Goal: Task Accomplishment & Management: Use online tool/utility

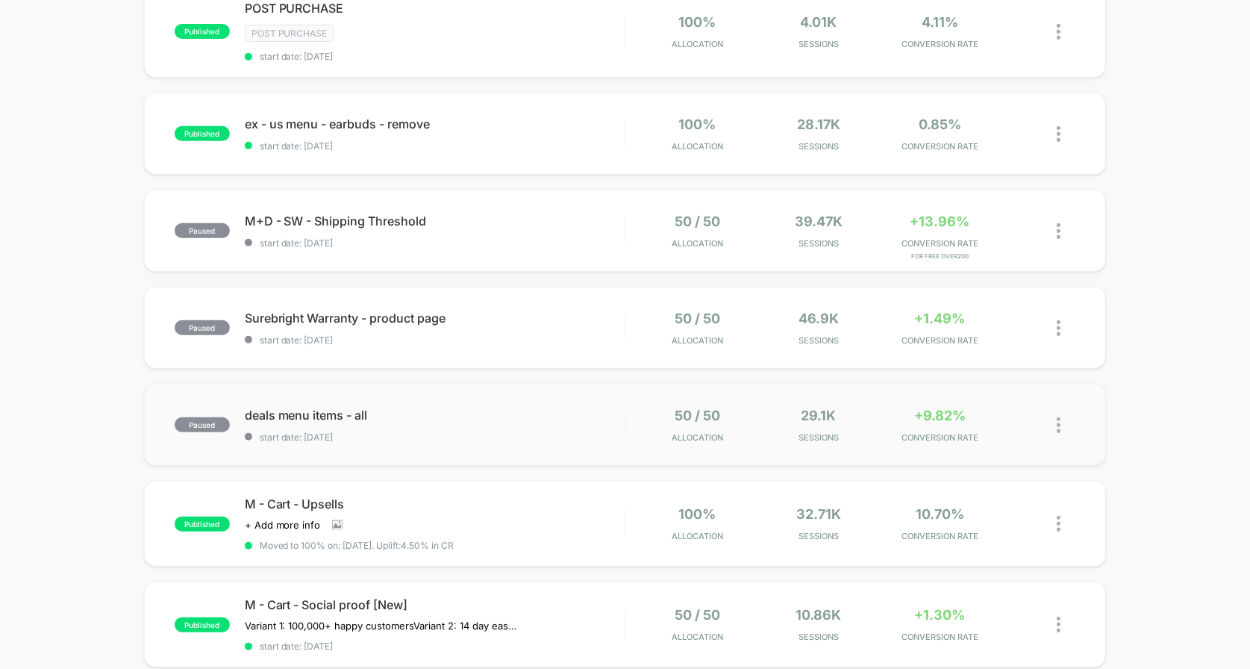
scroll to position [173, 0]
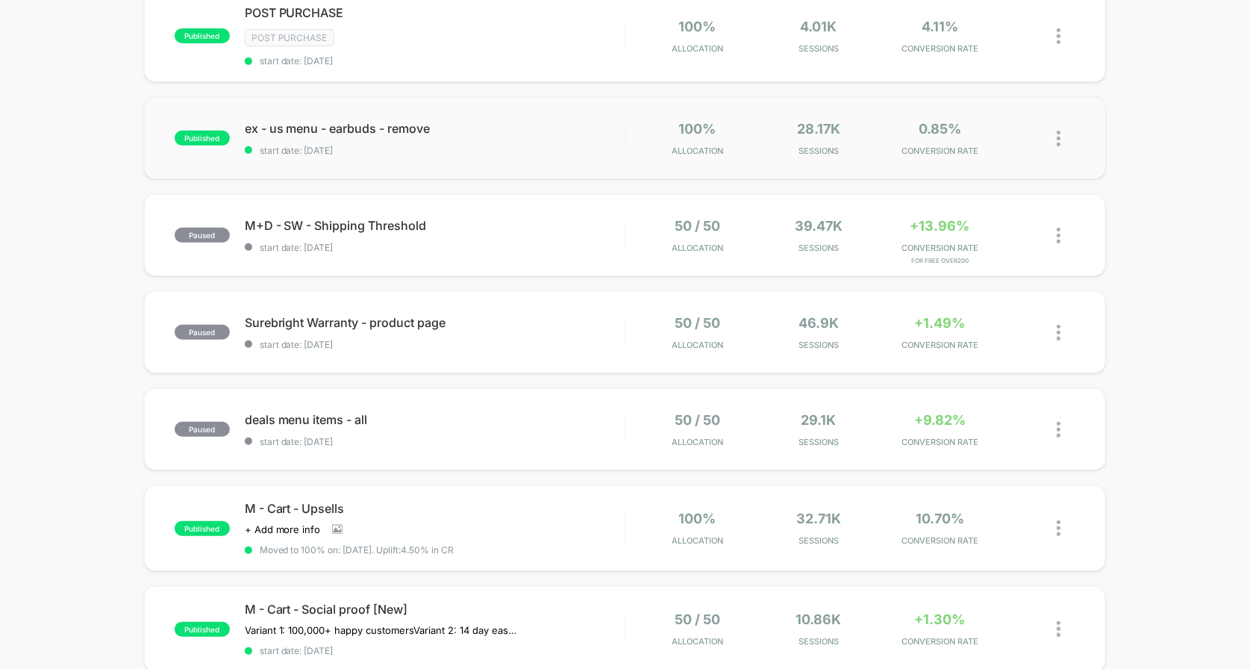
click at [565, 161] on div "published ex - us menu - earbuds - remove start date: 9/11/2025 100% Allocation…" at bounding box center [625, 138] width 963 height 82
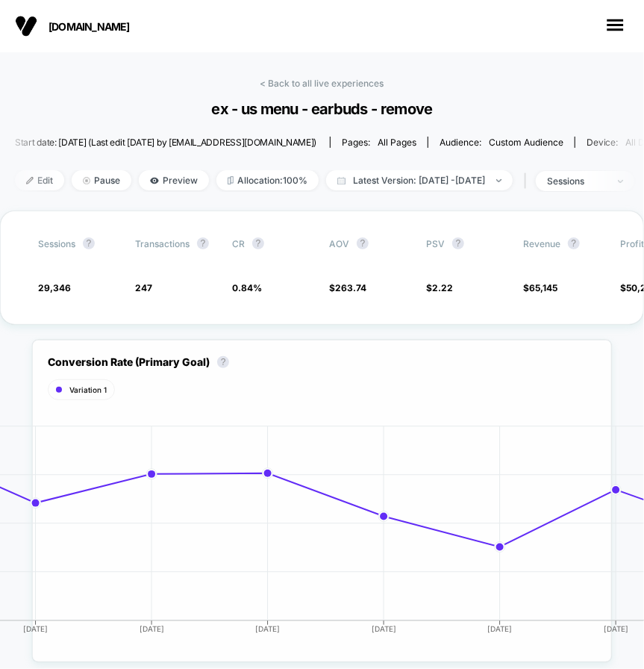
drag, startPoint x: 641, startPoint y: 387, endPoint x: 604, endPoint y: 387, distance: 37.3
click at [604, 387] on div "Conversion Rate (Primary Goal) ? Variation 1 Hide [DATE] [DATE] [DATE] [DATE] […" at bounding box center [322, 493] width 644 height 337
click at [632, 397] on div "Conversion Rate (Primary Goal) ? Variation 1 Hide [DATE] [DATE] [DATE] [DATE] […" at bounding box center [322, 493] width 644 height 337
click at [287, 80] on link "< Back to all live experiences" at bounding box center [323, 83] width 124 height 11
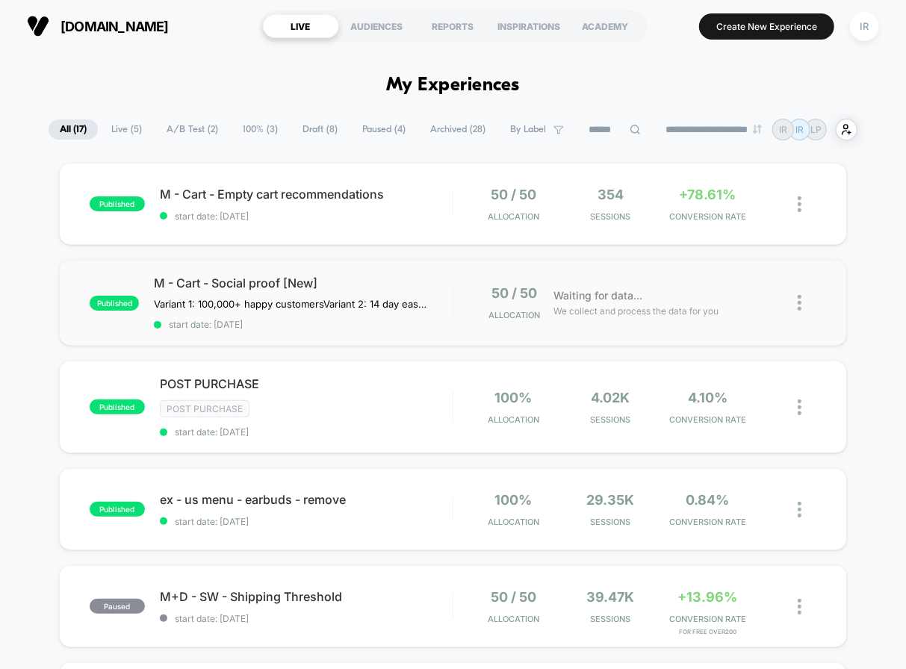
click at [458, 322] on div "published M - Cart - Social proof [New] Variant 1: 100,000+ happy customers Var…" at bounding box center [453, 303] width 788 height 86
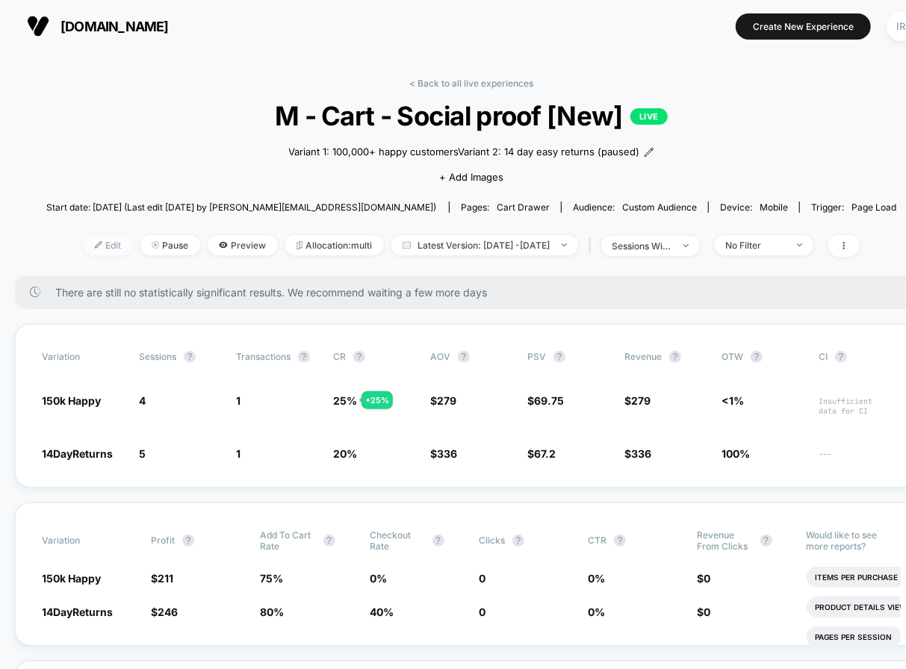
click at [89, 246] on span "Edit" at bounding box center [108, 245] width 49 height 20
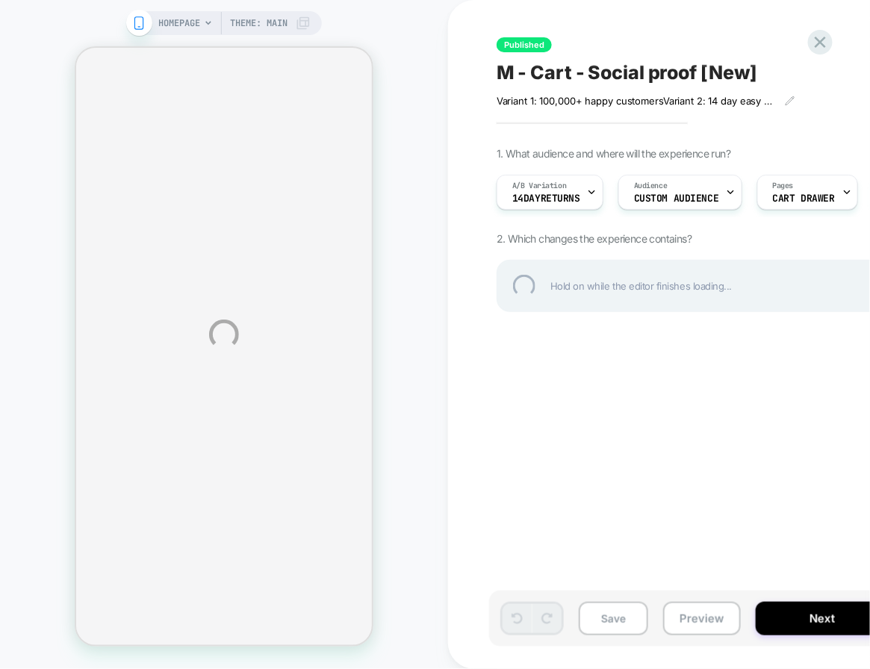
click at [552, 205] on div "HOMEPAGE Theme: MAIN Published M - Cart - Social proof [New] Variant 1: 100,000…" at bounding box center [435, 334] width 870 height 669
click at [555, 195] on div "HOMEPAGE Theme: MAIN Published M - Cart - Social proof [New] Variant 1: 100,000…" at bounding box center [435, 334] width 870 height 669
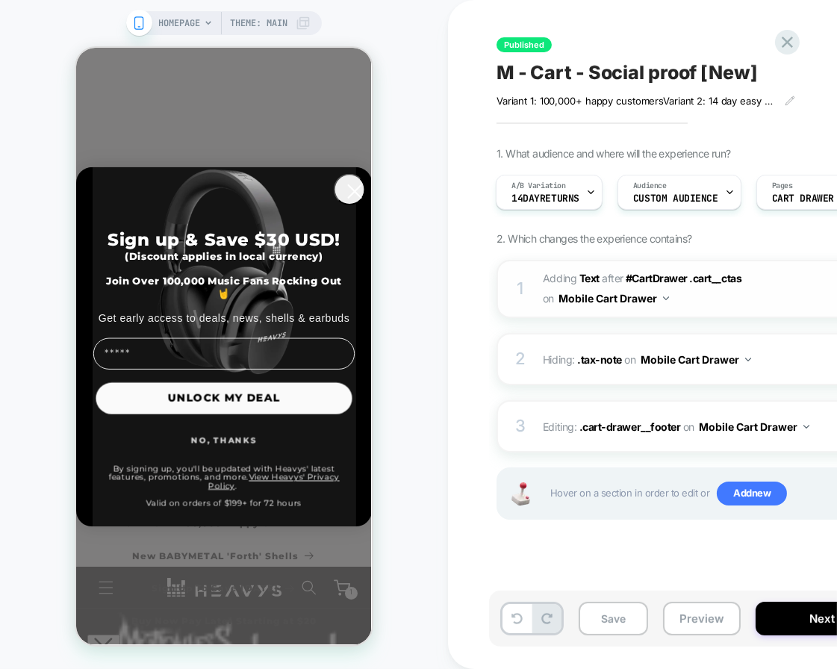
click at [696, 293] on span "#_loomi_addon_1754562206388 Adding Text AFTER #CartDrawer .cart__ctas #CartDraw…" at bounding box center [685, 289] width 284 height 40
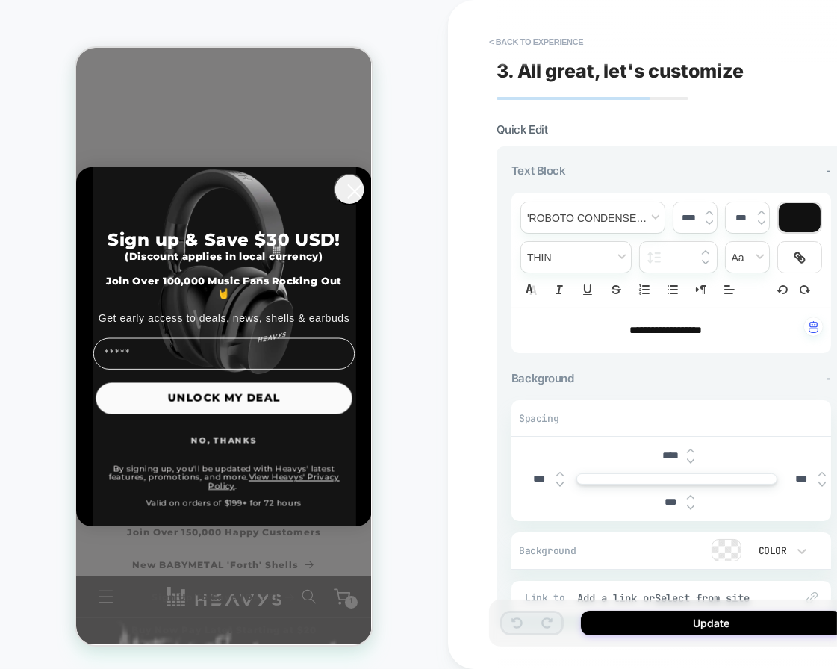
click at [661, 331] on span "**********" at bounding box center [665, 330] width 72 height 10
click at [651, 329] on span "**********" at bounding box center [665, 330] width 72 height 10
drag, startPoint x: 643, startPoint y: 330, endPoint x: 674, endPoint y: 331, distance: 31.4
click at [674, 331] on span "**********" at bounding box center [665, 330] width 72 height 10
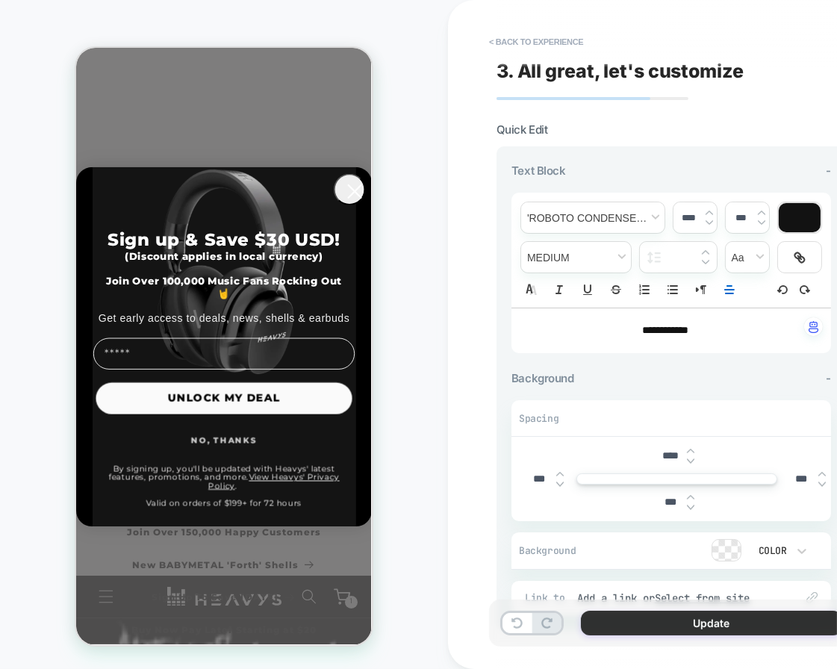
click at [680, 631] on button "Update" at bounding box center [711, 623] width 261 height 25
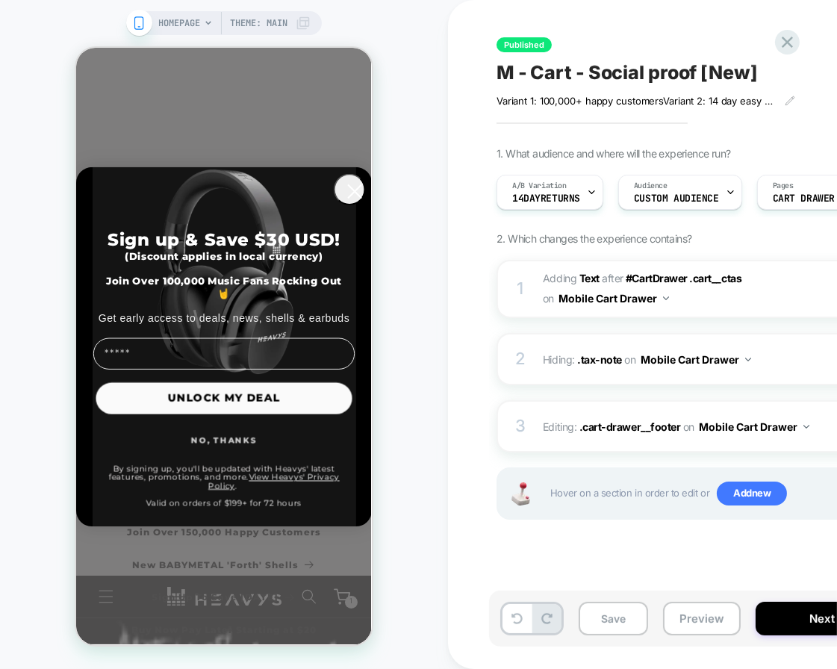
scroll to position [0, 1]
click at [778, 630] on button "Next" at bounding box center [821, 619] width 133 height 34
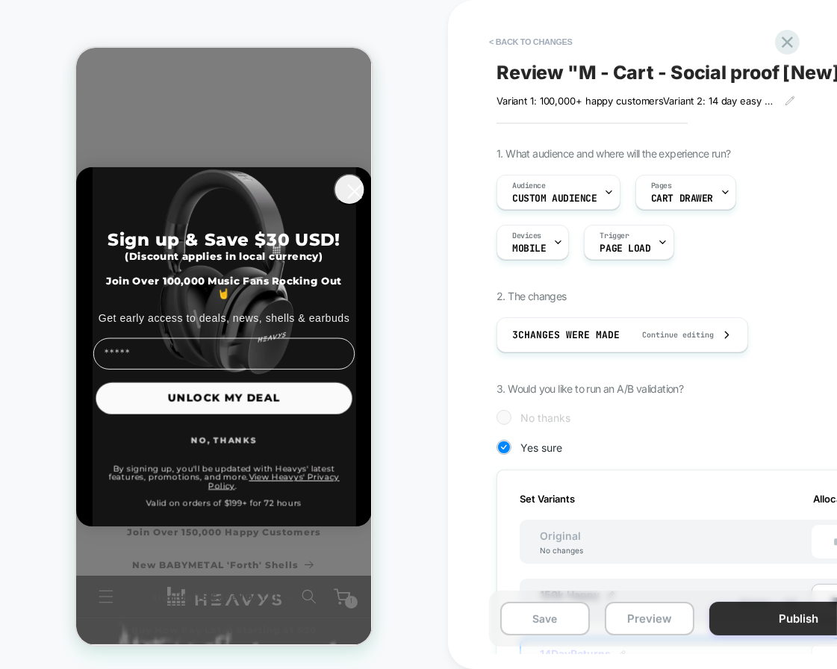
scroll to position [0, 1]
click at [779, 626] on button "Publish" at bounding box center [798, 619] width 179 height 34
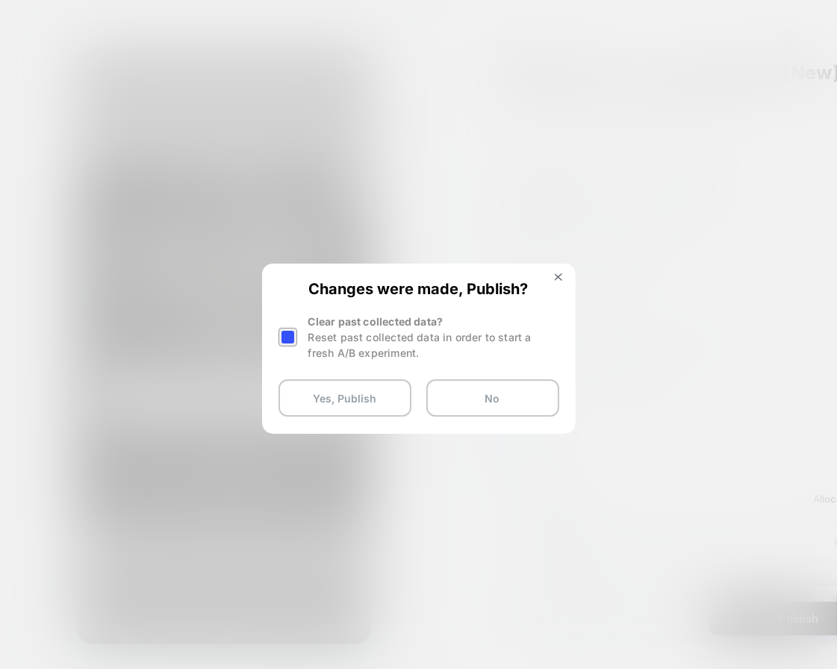
click at [290, 334] on div at bounding box center [287, 337] width 19 height 19
click at [326, 394] on button "Yes, Publish" at bounding box center [344, 397] width 133 height 37
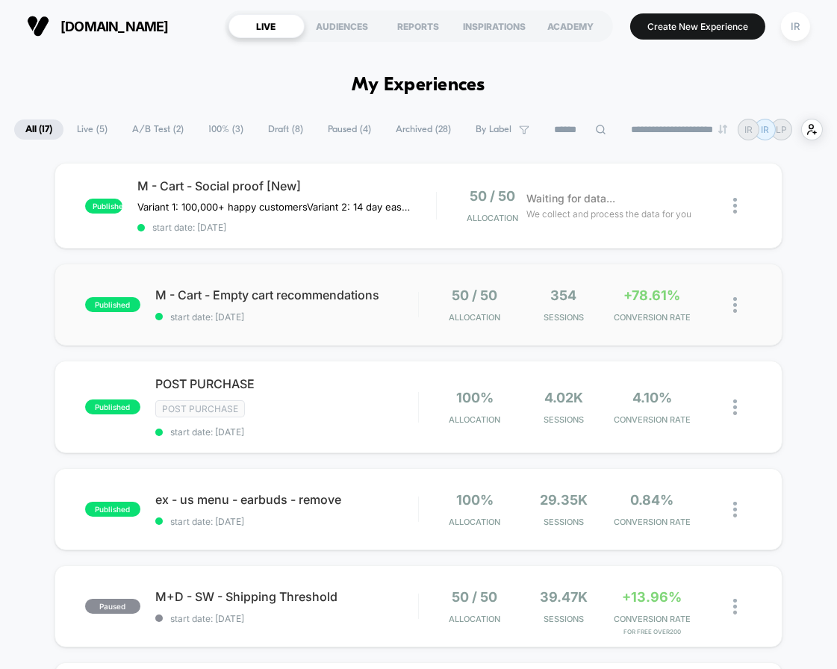
click at [328, 324] on div "published M - Cart - Empty cart recommendations start date: [DATE] 50 / 50 Allo…" at bounding box center [418, 305] width 728 height 82
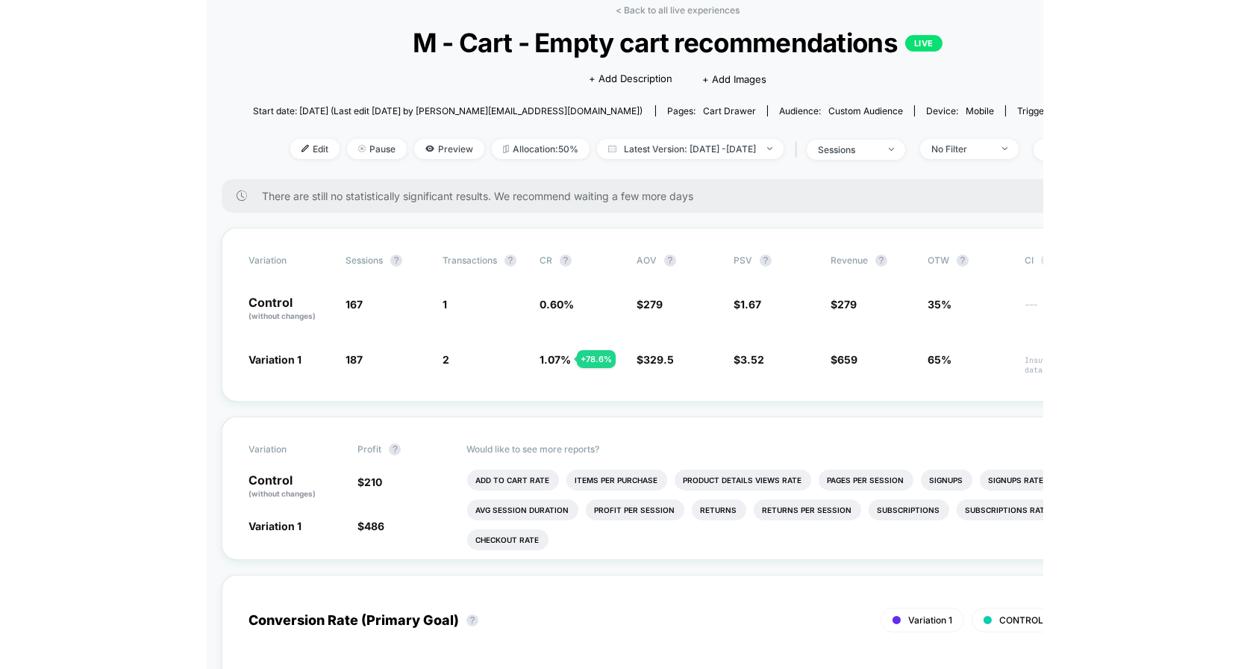
scroll to position [63, 0]
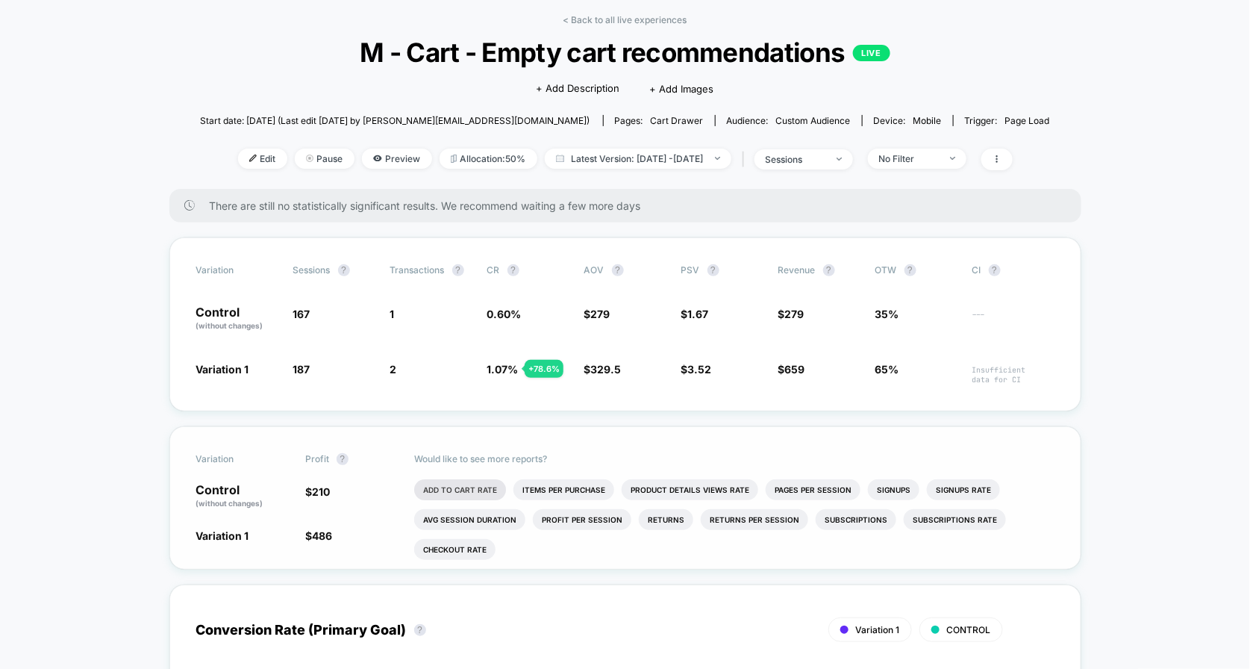
click at [497, 486] on li "Add To Cart Rate" at bounding box center [460, 489] width 92 height 21
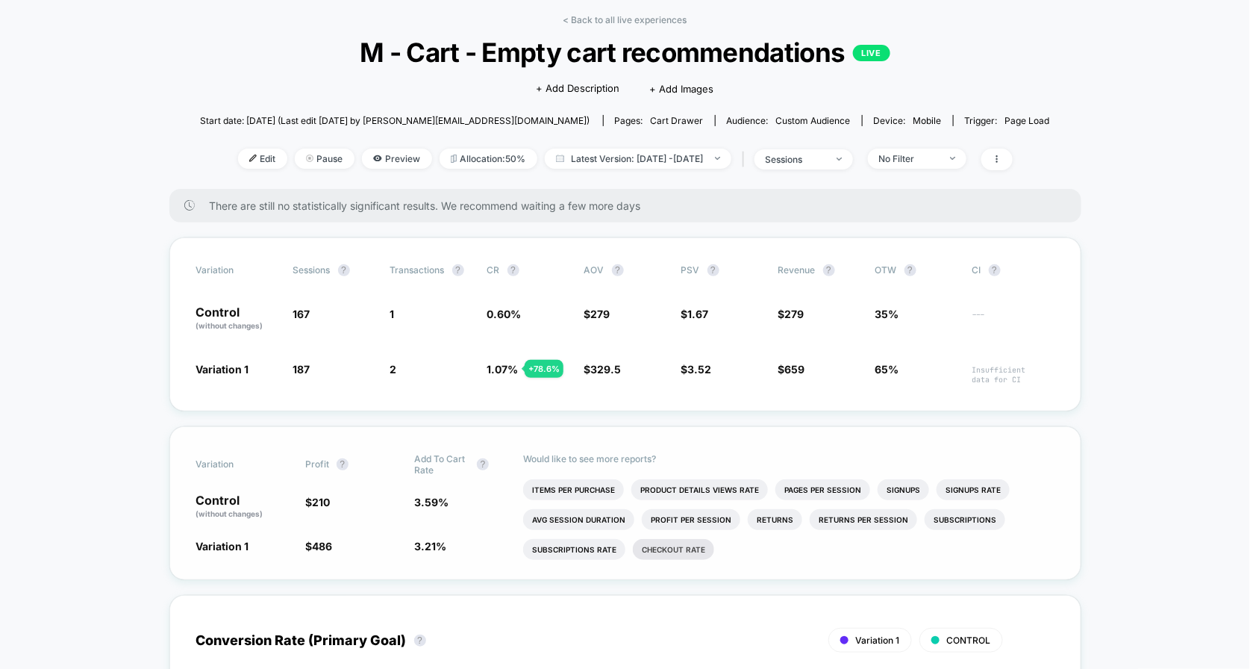
click at [679, 544] on li "Checkout Rate" at bounding box center [673, 549] width 81 height 21
